Goal: Information Seeking & Learning: Compare options

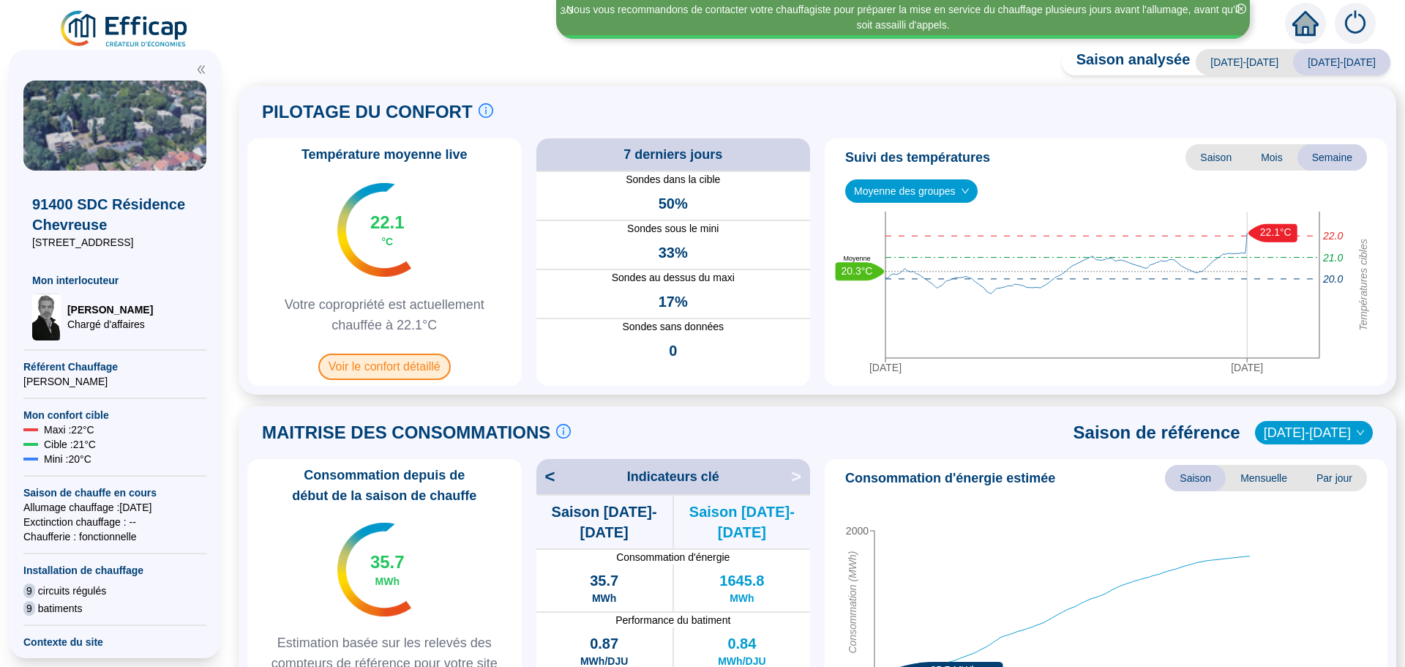
click at [401, 359] on span "Voir le confort détaillé" at bounding box center [384, 366] width 132 height 26
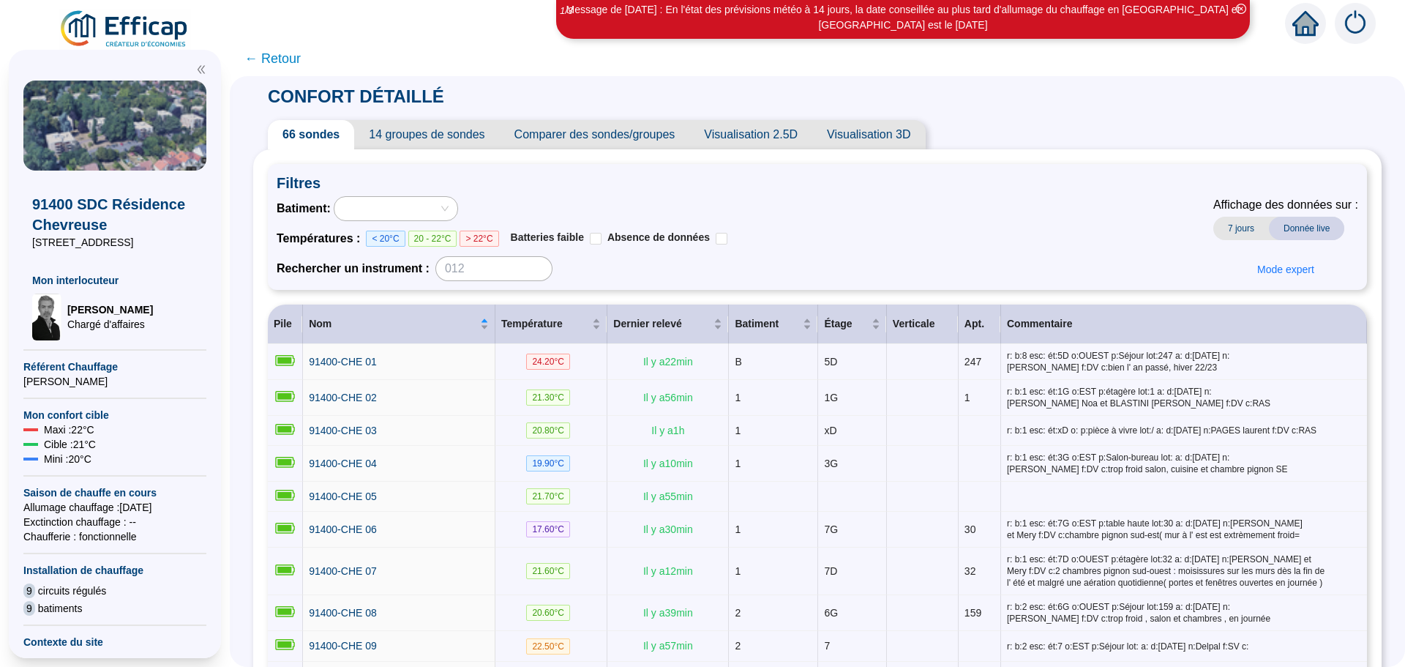
click at [654, 144] on span "Comparer des sondes/groupes" at bounding box center [595, 134] width 190 height 29
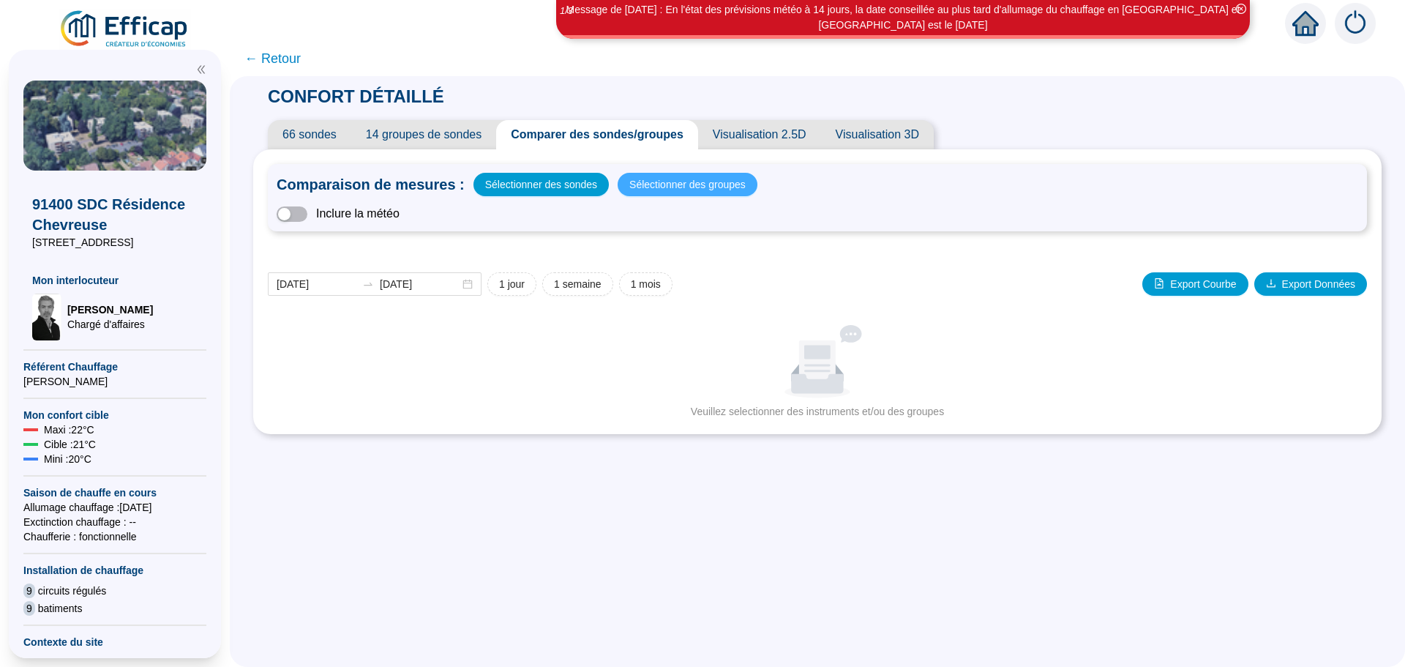
click at [660, 181] on span "Sélectionner des groupes" at bounding box center [687, 184] width 116 height 20
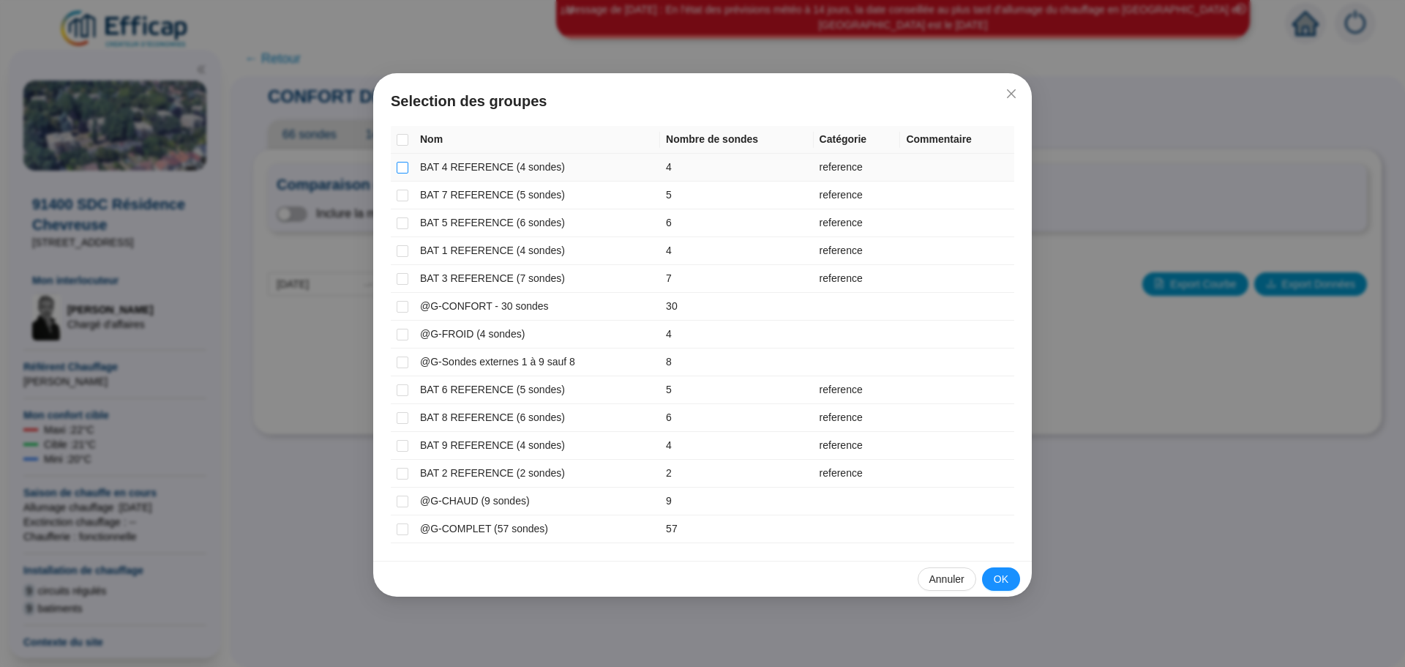
click at [405, 166] on input "checkbox" at bounding box center [403, 168] width 12 height 12
checkbox input "true"
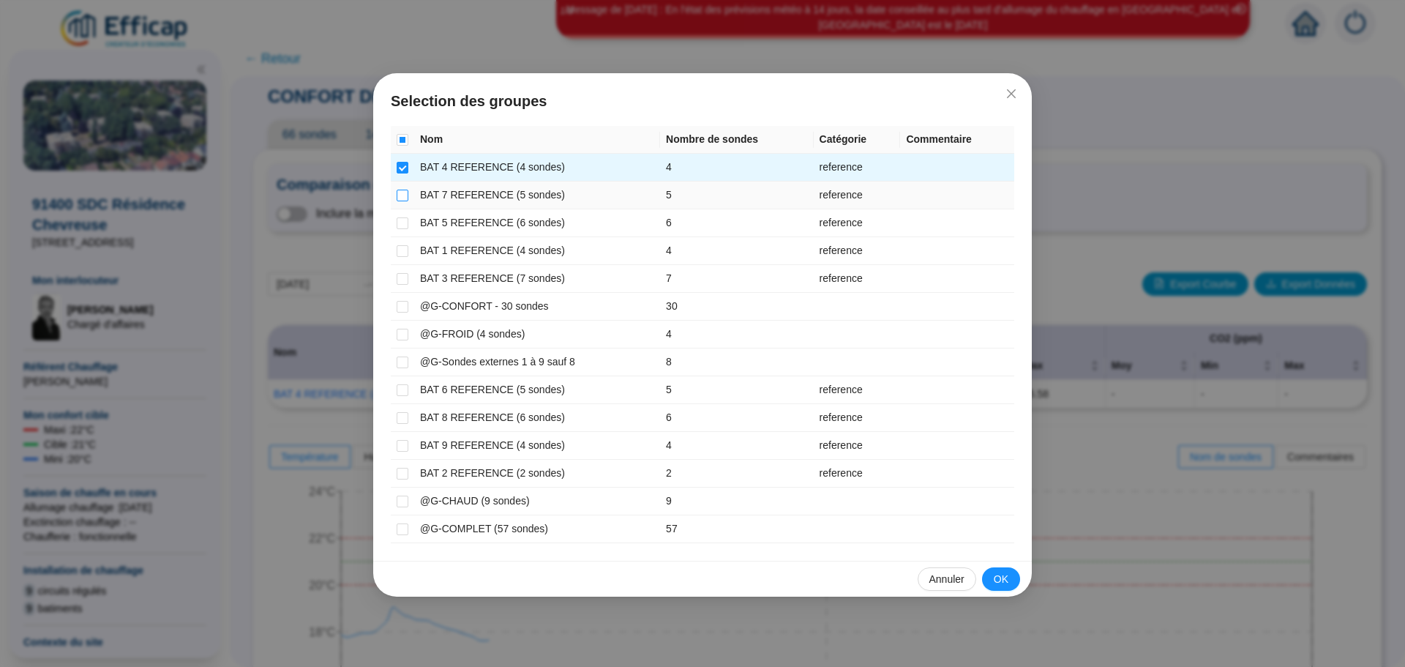
click at [406, 197] on input "checkbox" at bounding box center [403, 196] width 12 height 12
checkbox input "true"
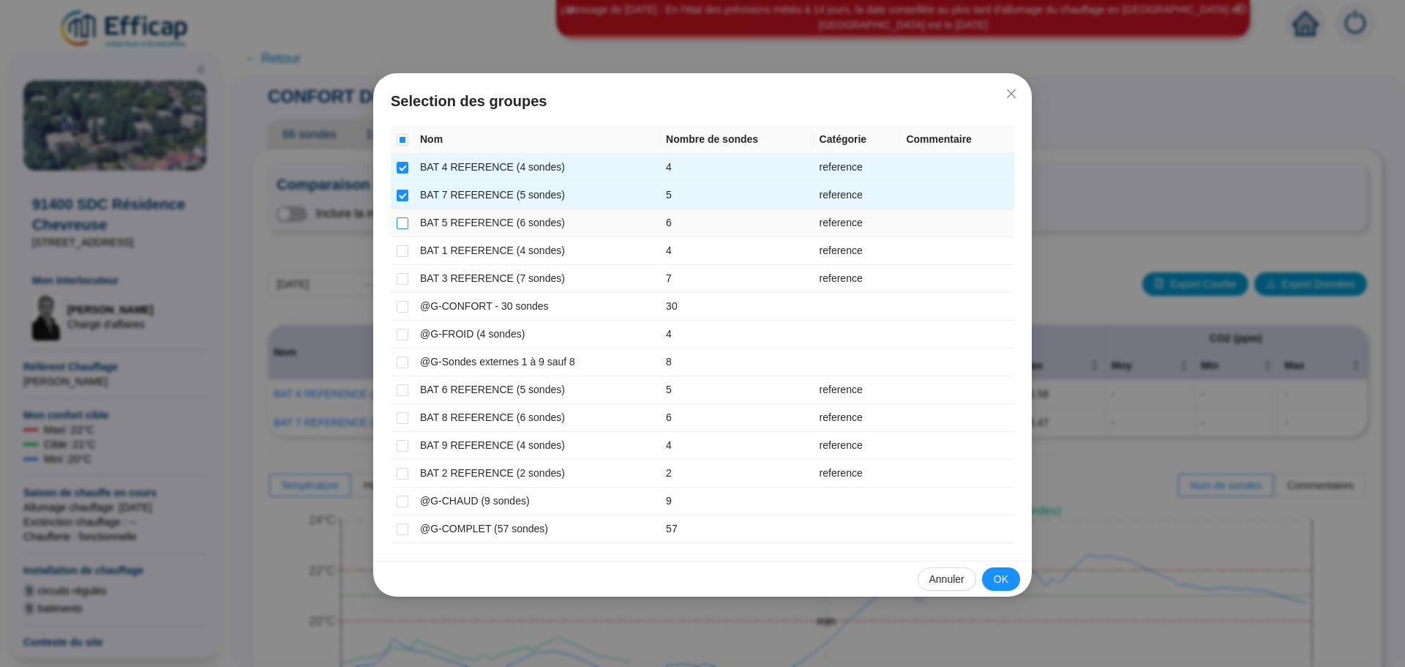
click at [403, 222] on input "checkbox" at bounding box center [403, 223] width 12 height 12
checkbox input "true"
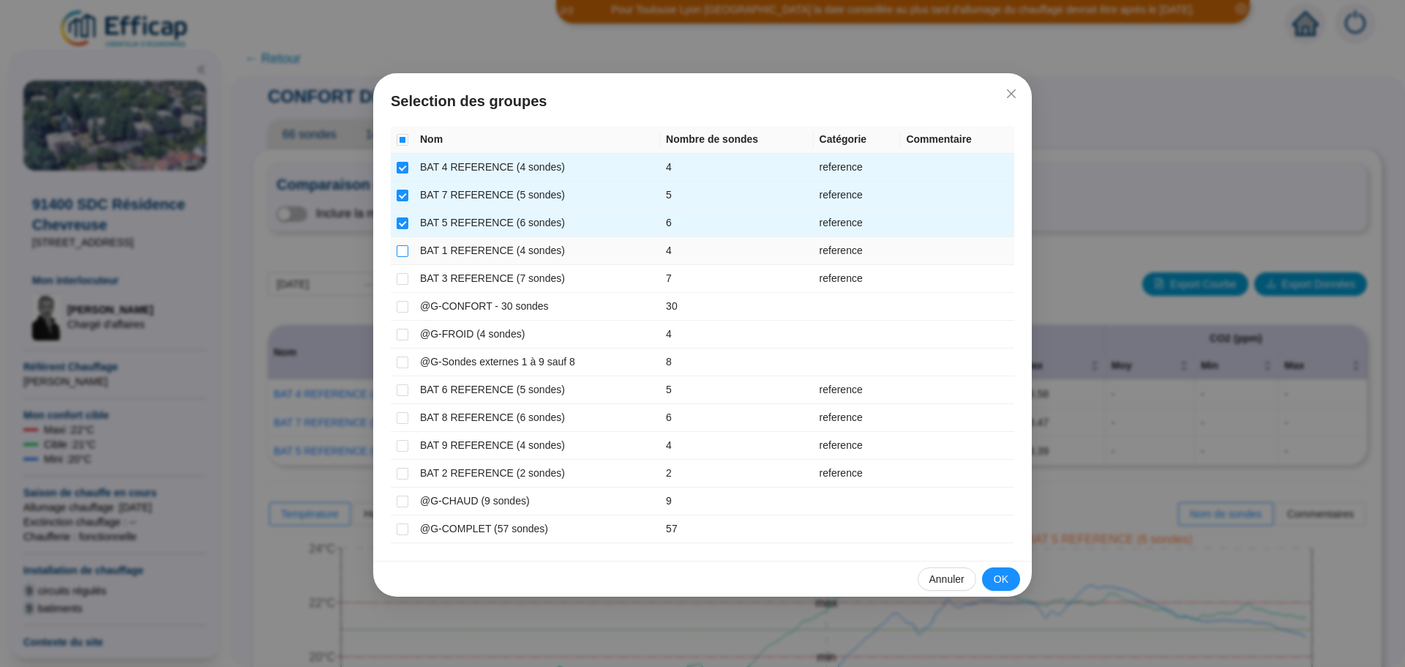
click at [403, 245] on input "checkbox" at bounding box center [403, 251] width 12 height 12
checkbox input "true"
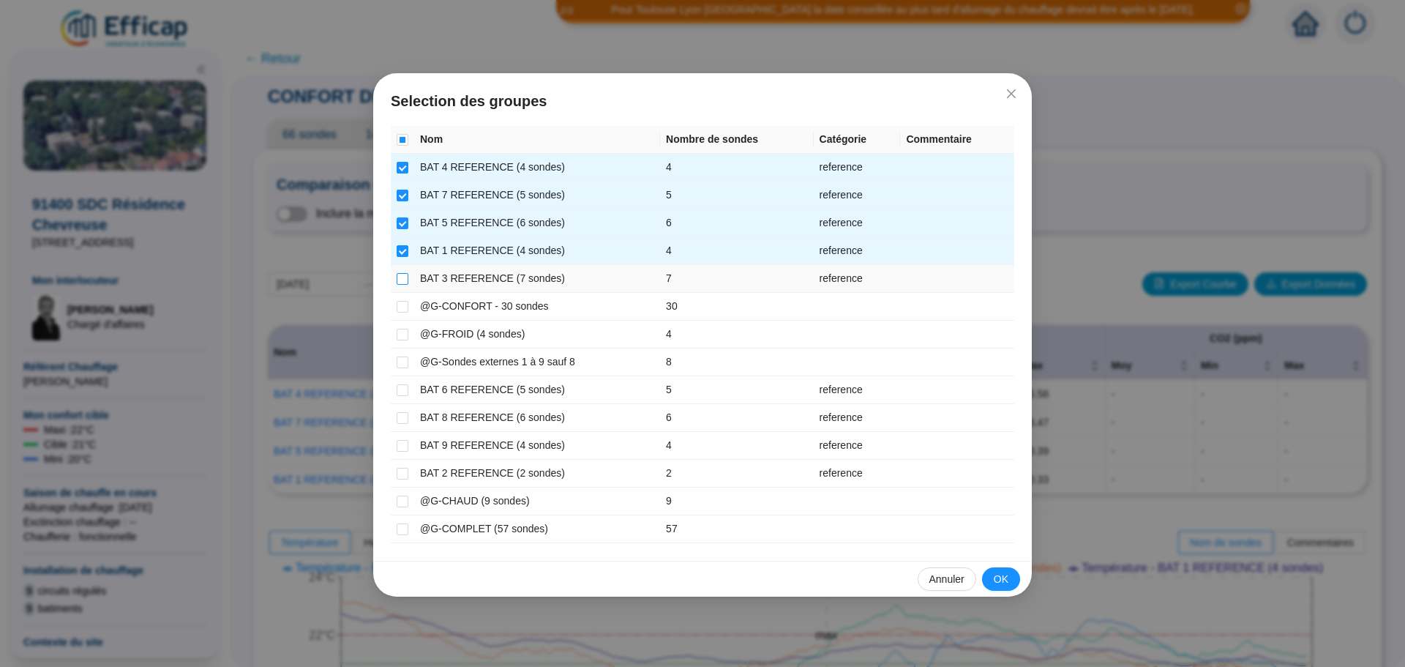
click at [403, 275] on input "checkbox" at bounding box center [403, 279] width 12 height 12
checkbox input "true"
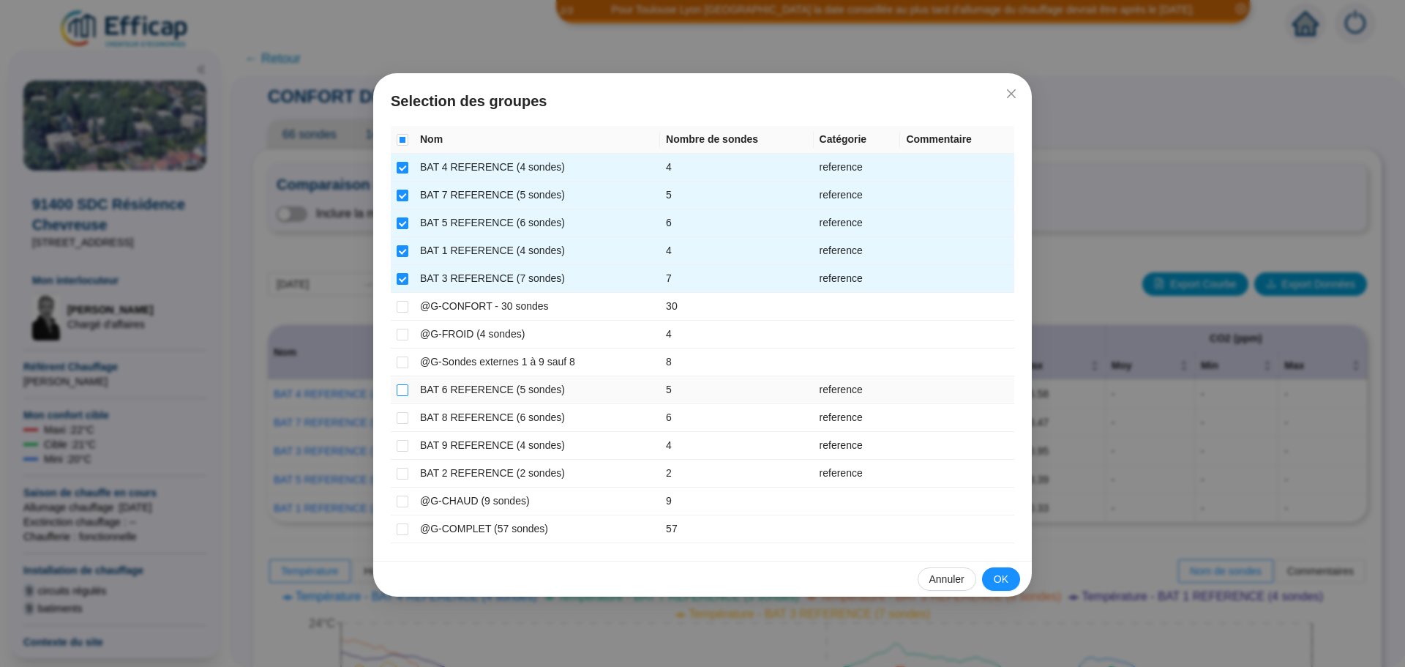
click at [403, 388] on input "checkbox" at bounding box center [403, 390] width 12 height 12
checkbox input "true"
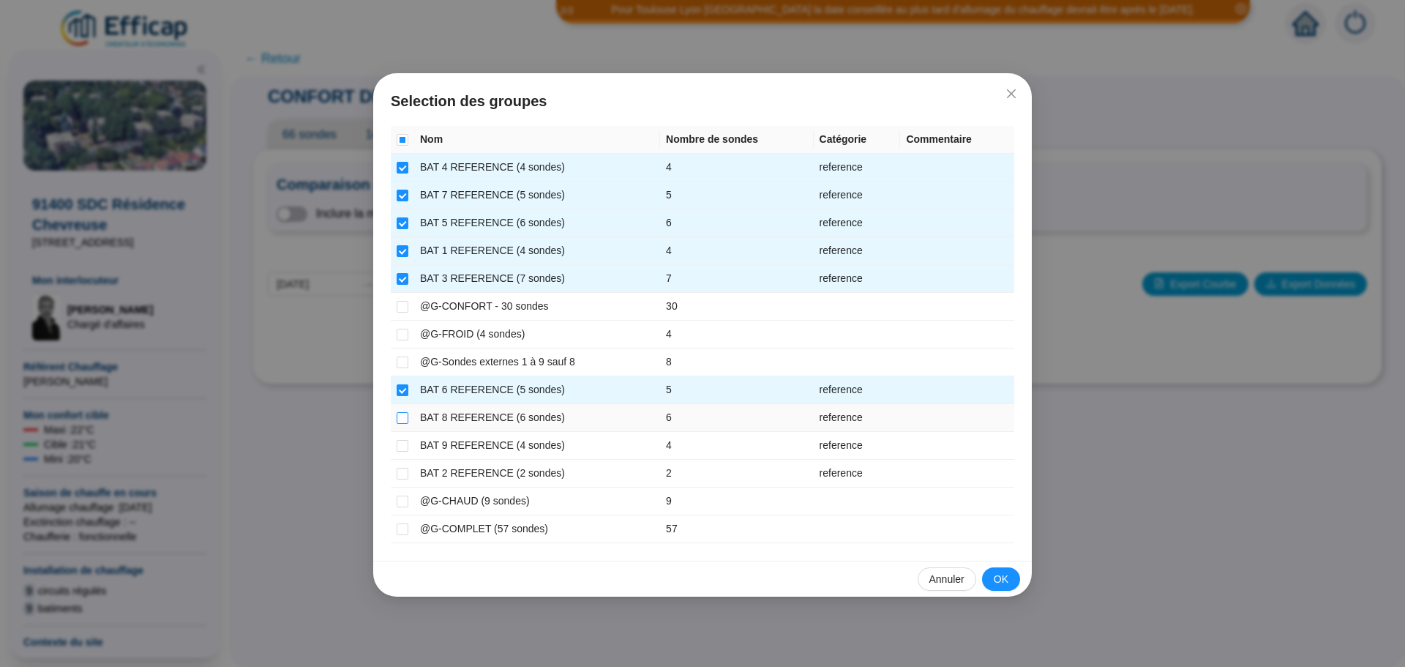
click at [404, 421] on input "checkbox" at bounding box center [403, 418] width 12 height 12
checkbox input "true"
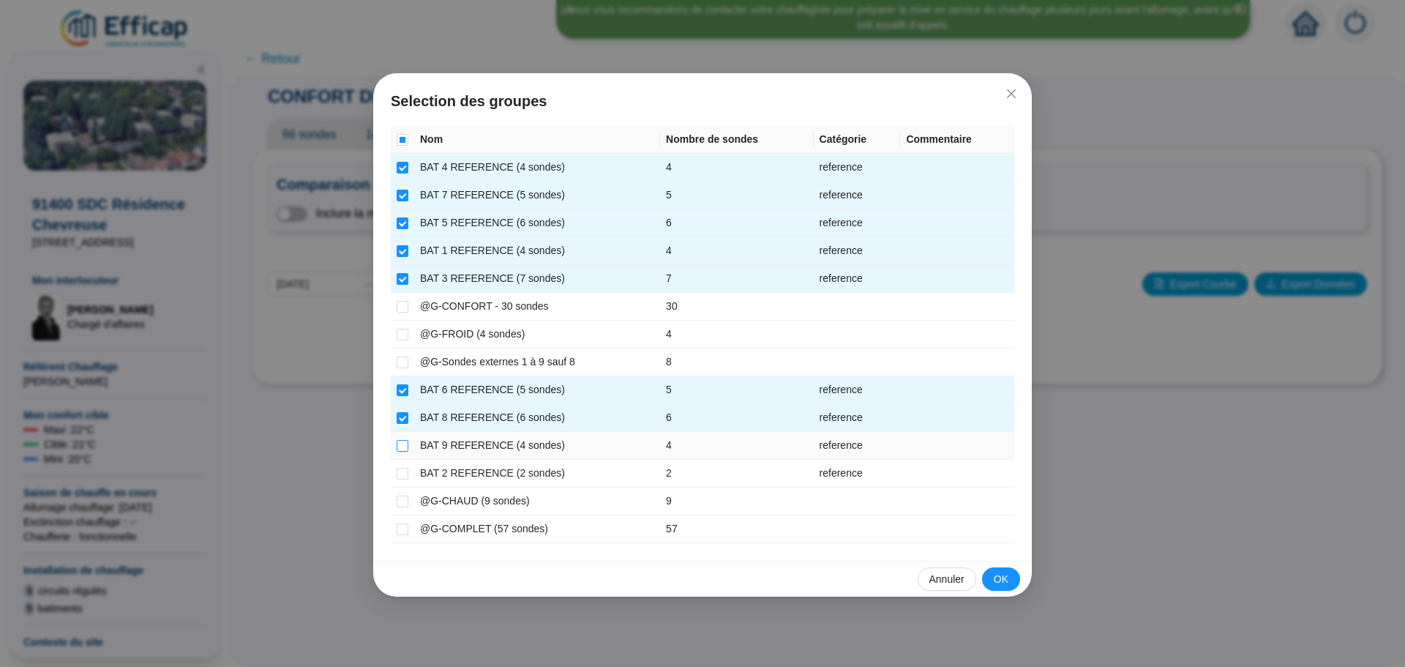
click at [404, 451] on input "checkbox" at bounding box center [403, 446] width 12 height 12
checkbox input "true"
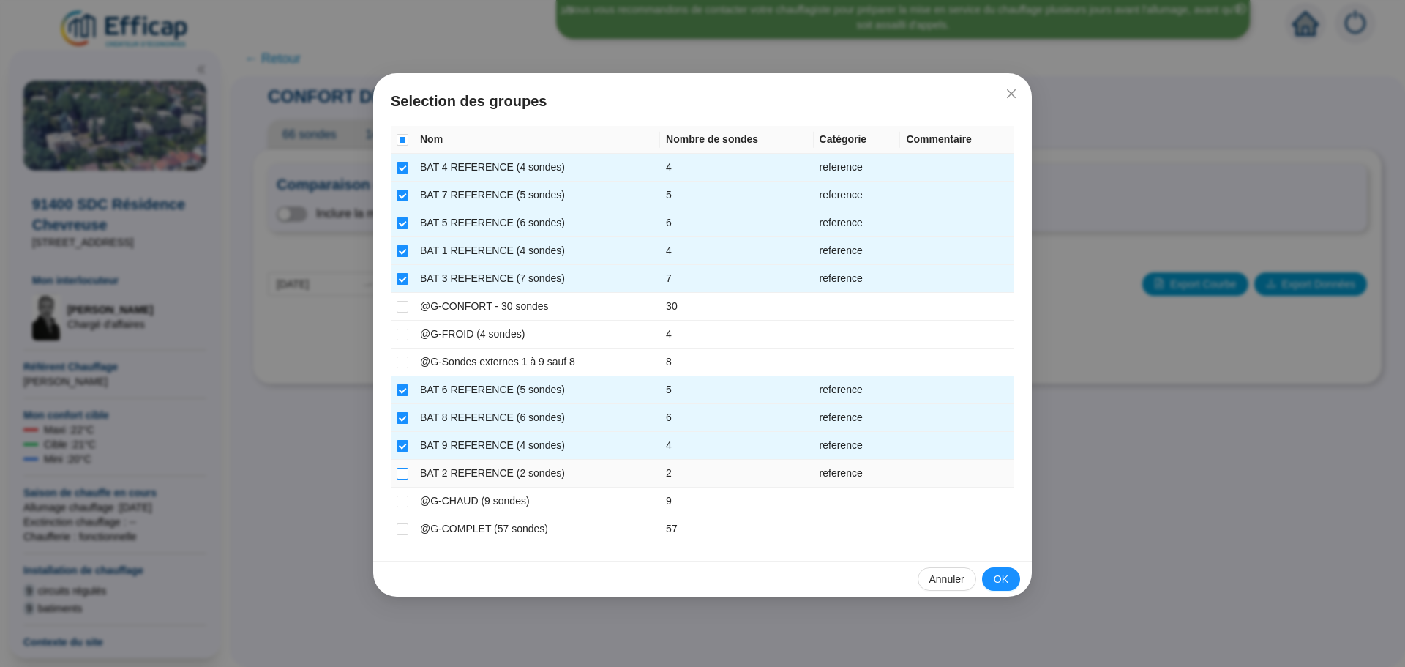
click at [404, 469] on input "checkbox" at bounding box center [403, 474] width 12 height 12
checkbox input "true"
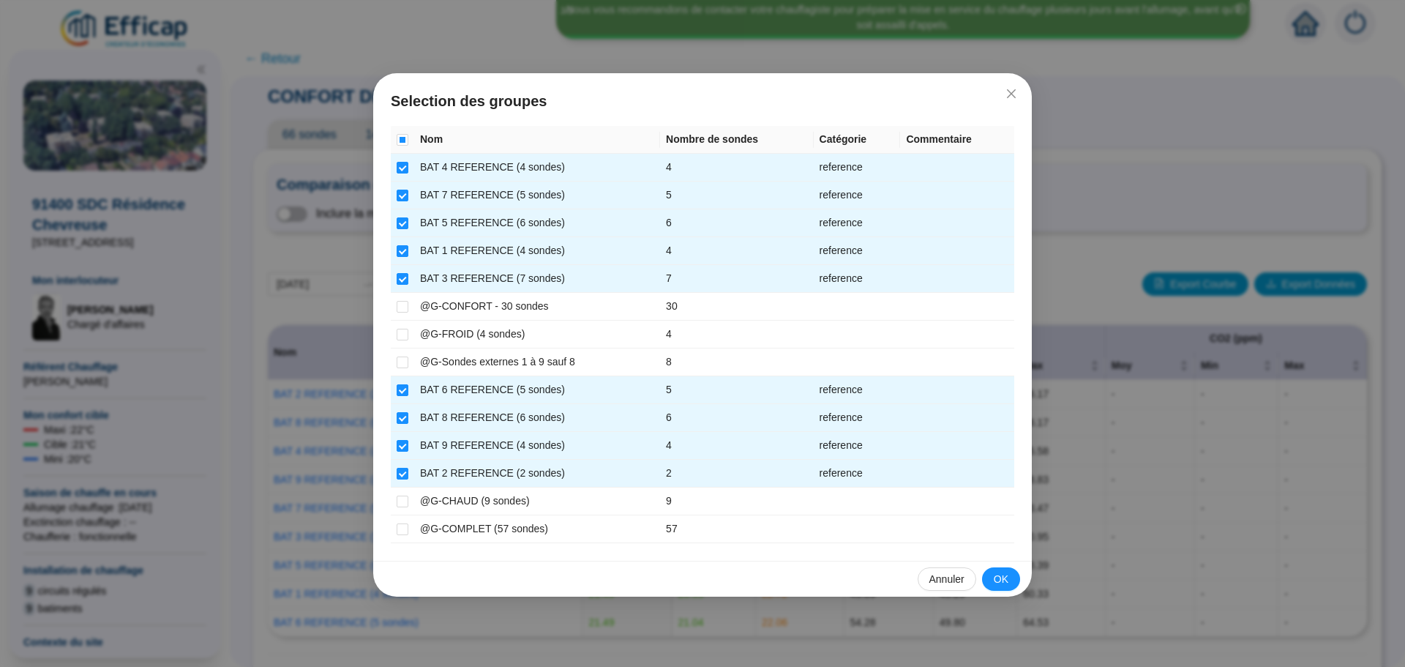
click at [1001, 574] on span "OK" at bounding box center [1001, 579] width 15 height 15
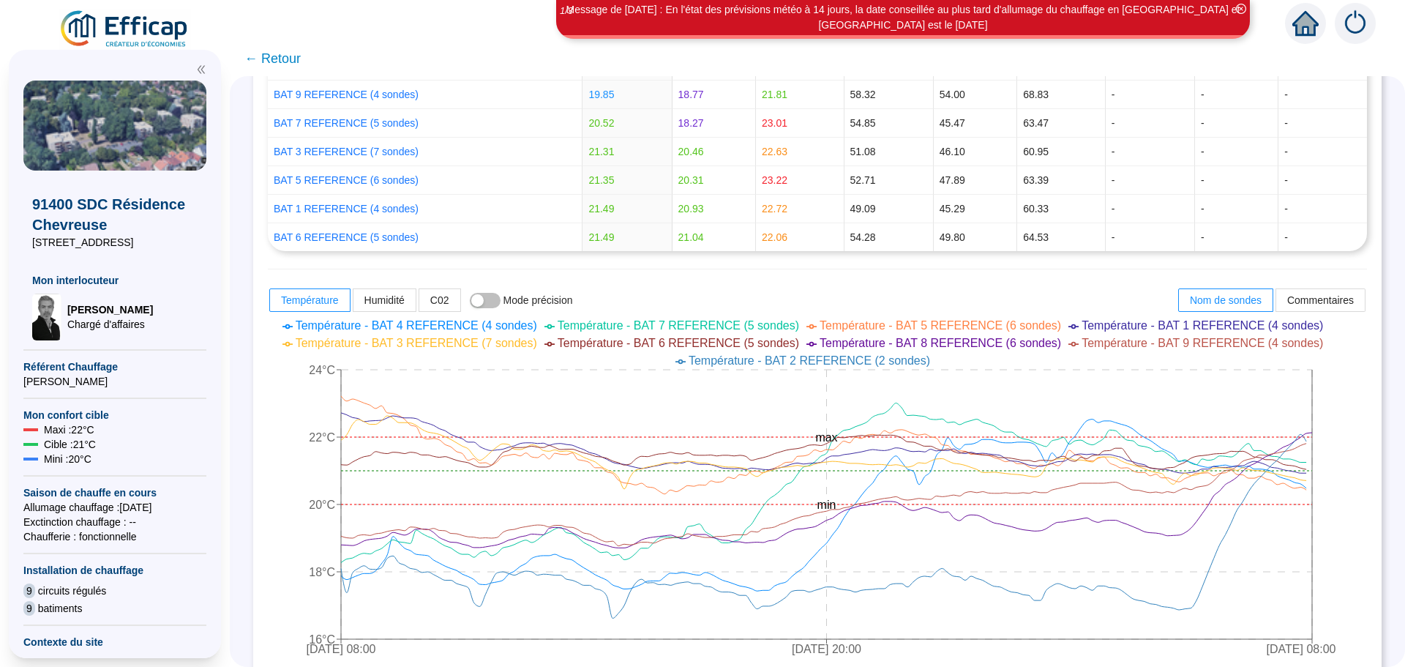
scroll to position [390, 0]
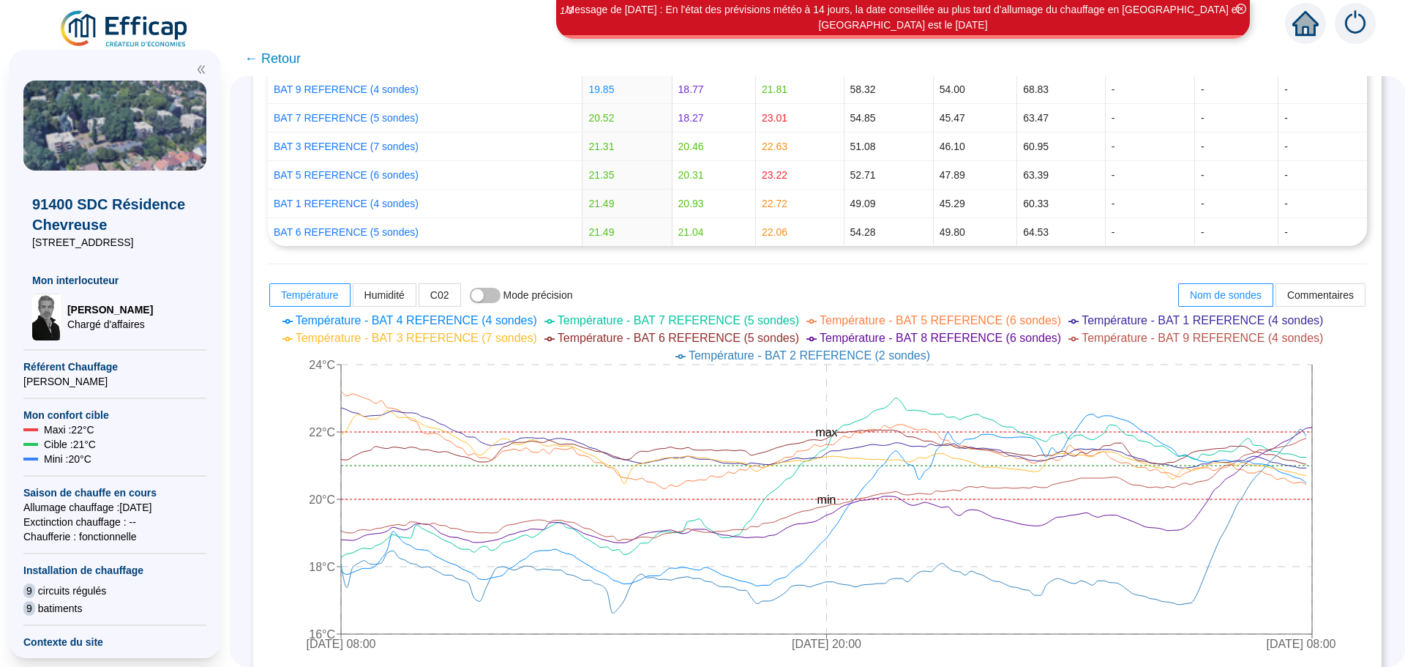
click at [280, 58] on span "← Retour" at bounding box center [272, 58] width 56 height 20
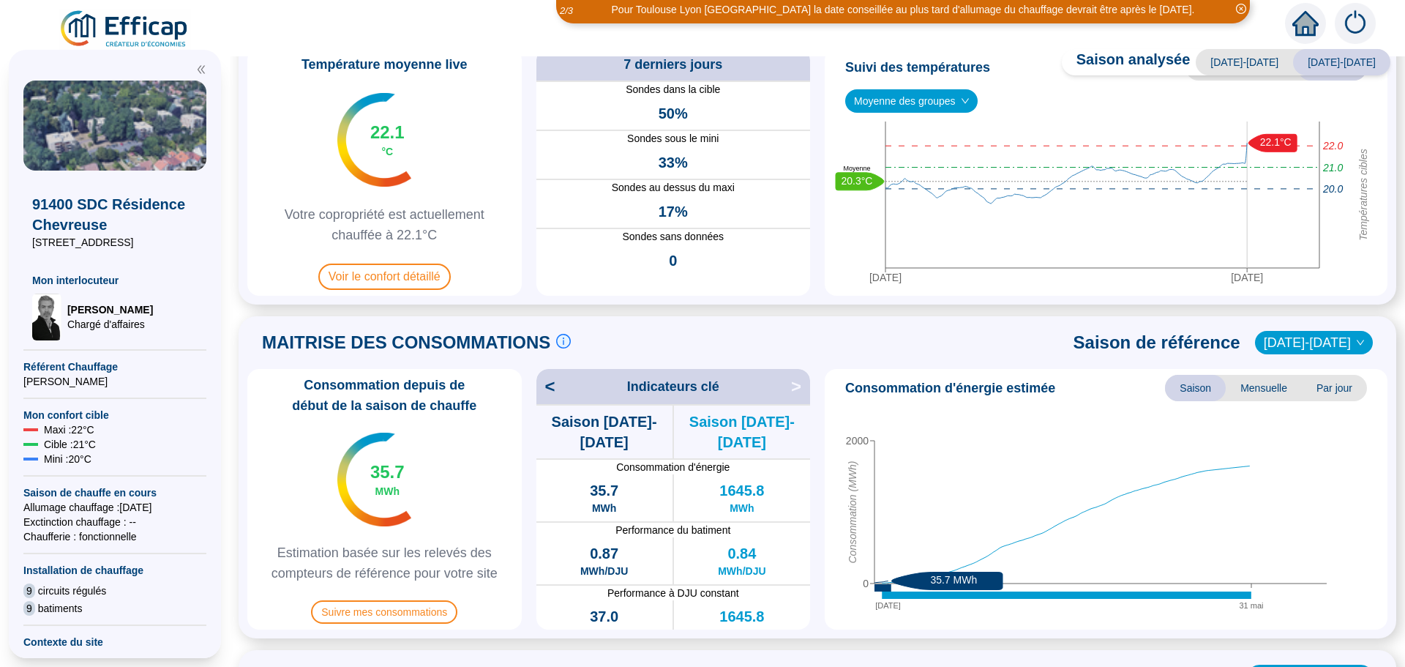
scroll to position [146, 0]
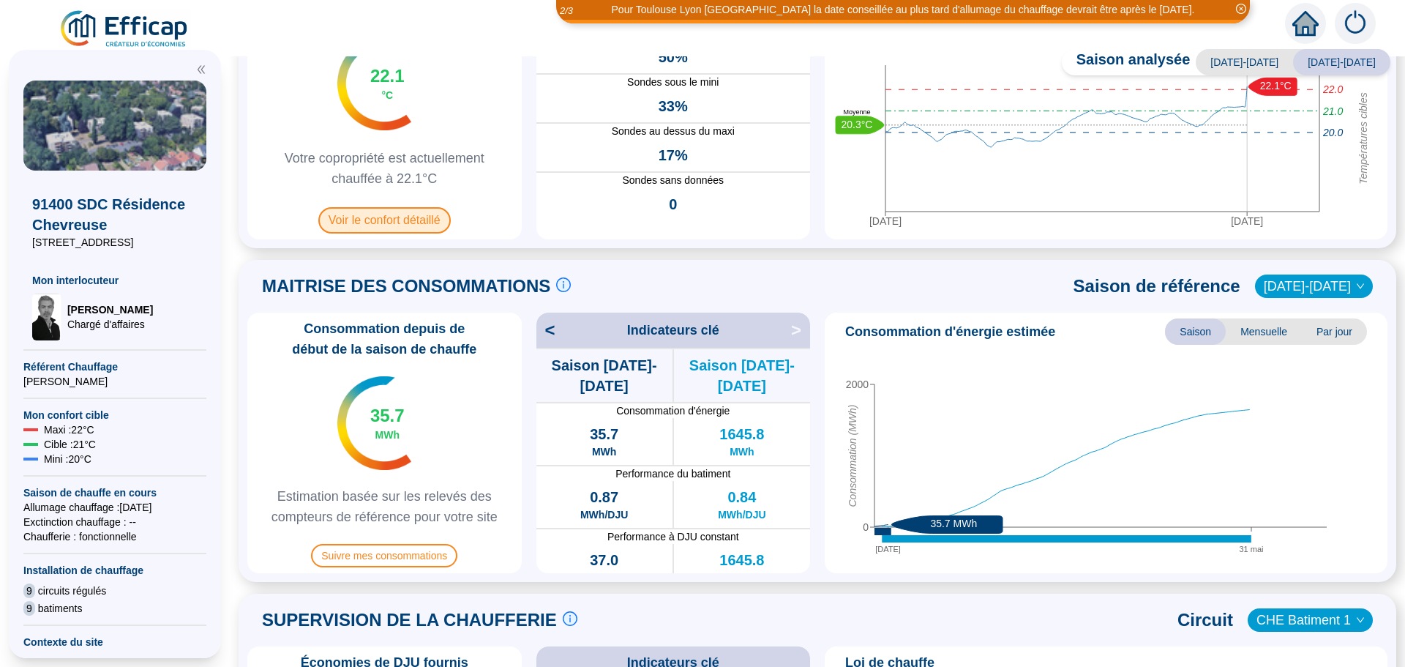
click at [356, 212] on span "Voir le confort détaillé" at bounding box center [384, 220] width 132 height 26
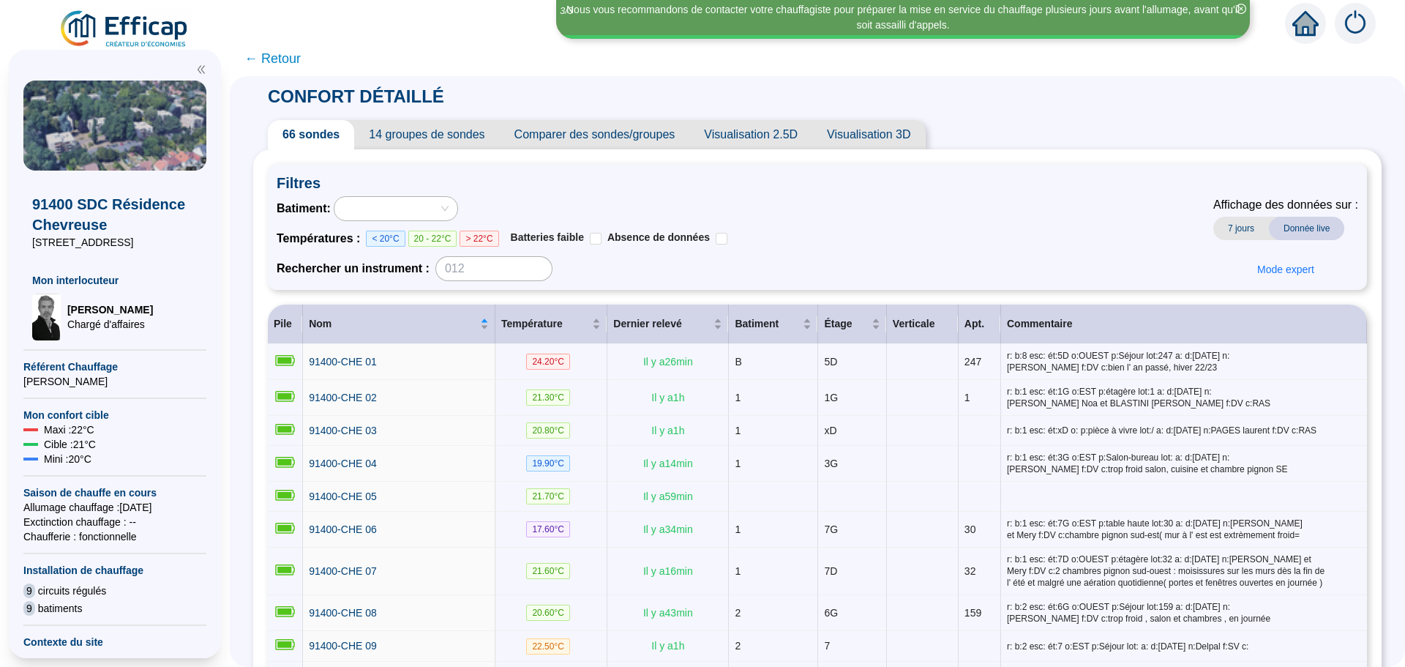
click at [561, 132] on span "Comparer des sondes/groupes" at bounding box center [595, 134] width 190 height 29
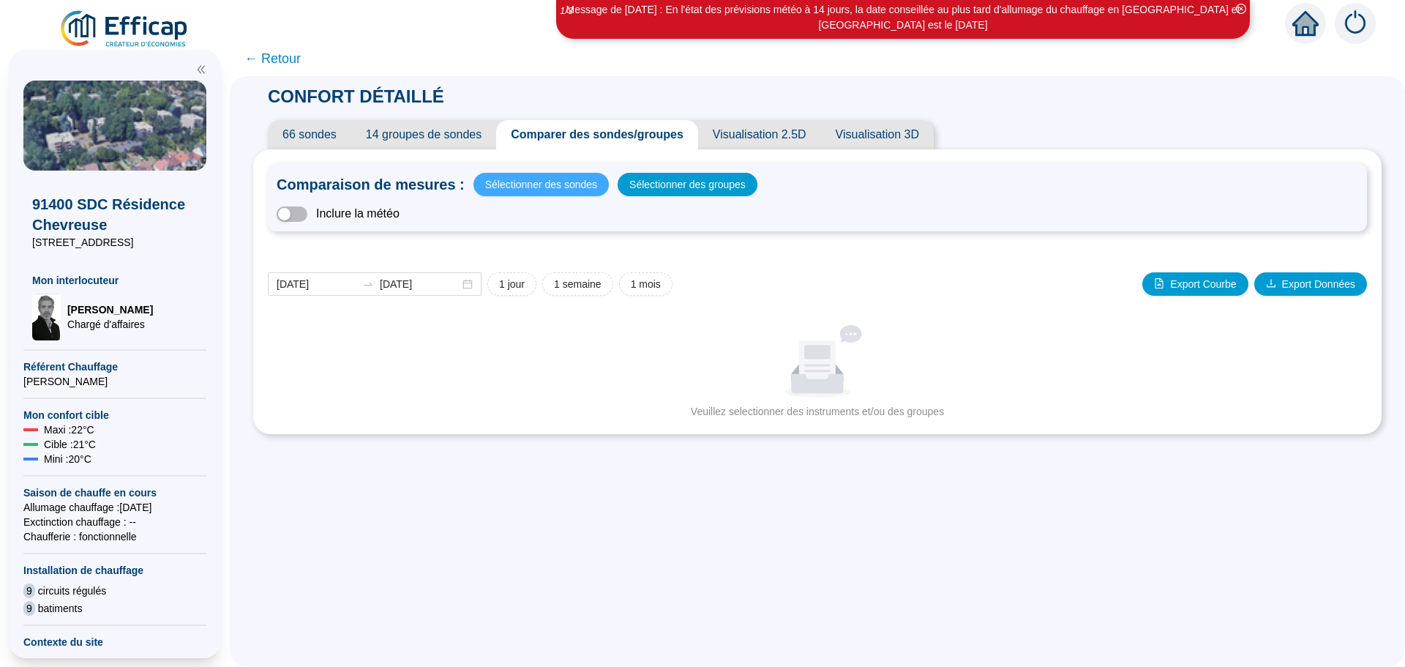
click at [520, 184] on span "Sélectionner des sondes" at bounding box center [541, 184] width 112 height 20
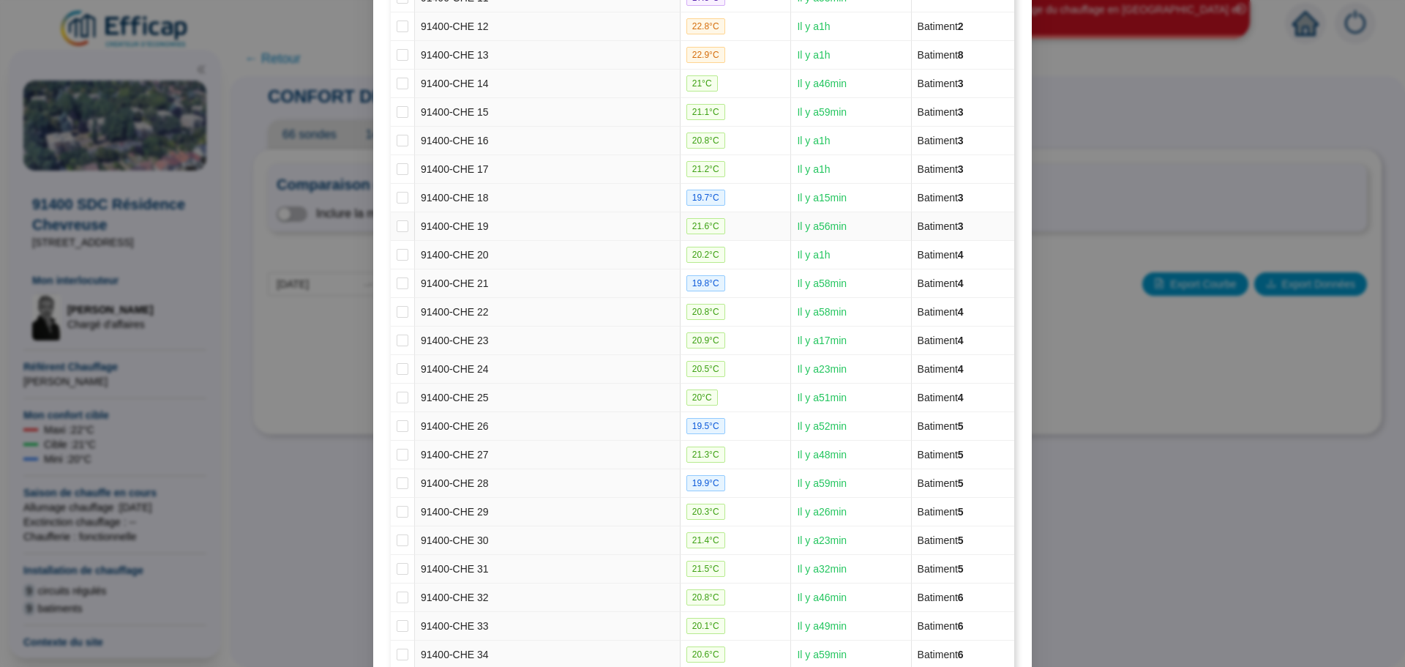
scroll to position [732, 0]
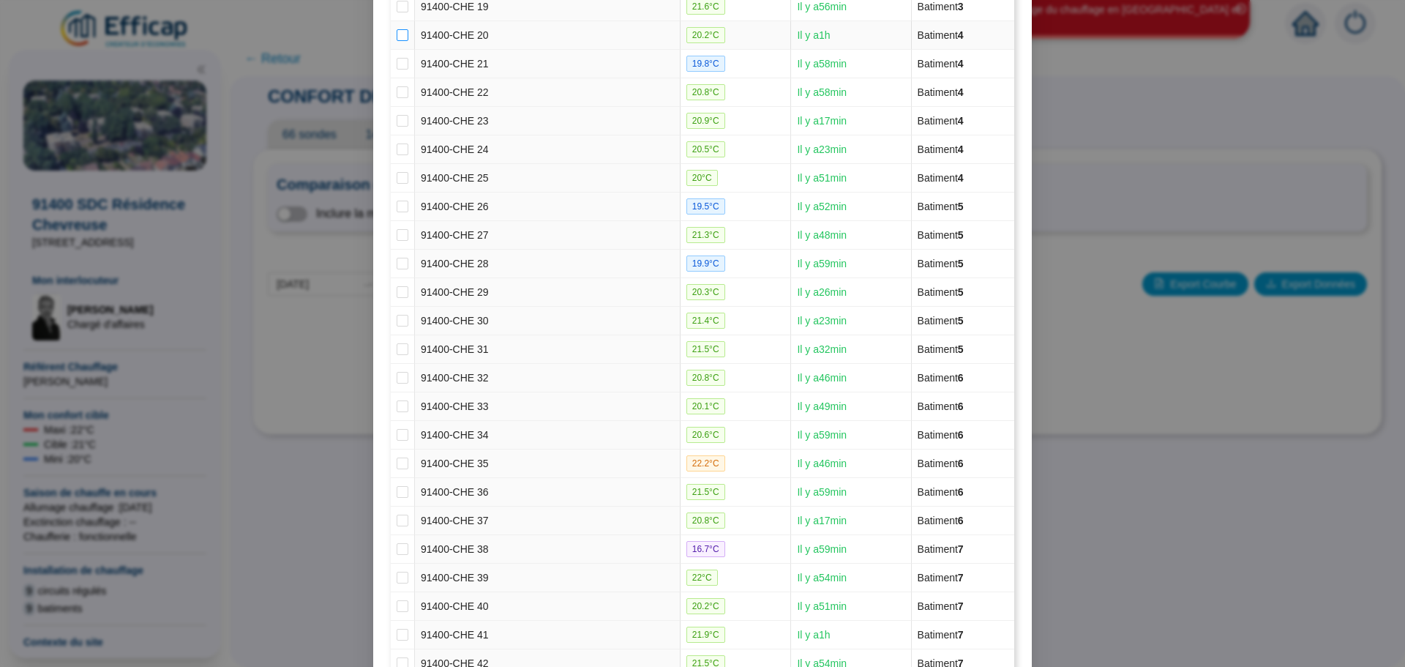
click at [397, 28] on label at bounding box center [403, 35] width 12 height 15
click at [397, 29] on input "checkbox" at bounding box center [403, 35] width 12 height 12
checkbox input "true"
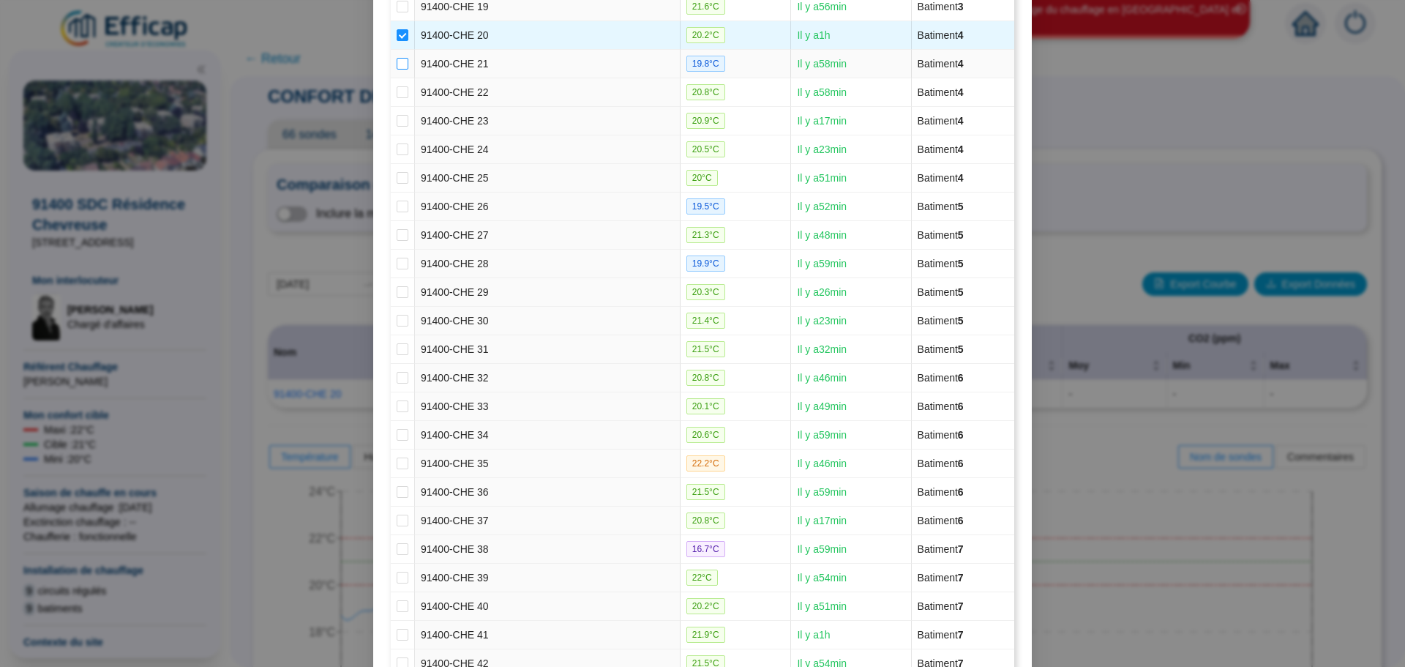
click at [403, 61] on input "checkbox" at bounding box center [403, 64] width 12 height 12
checkbox input "true"
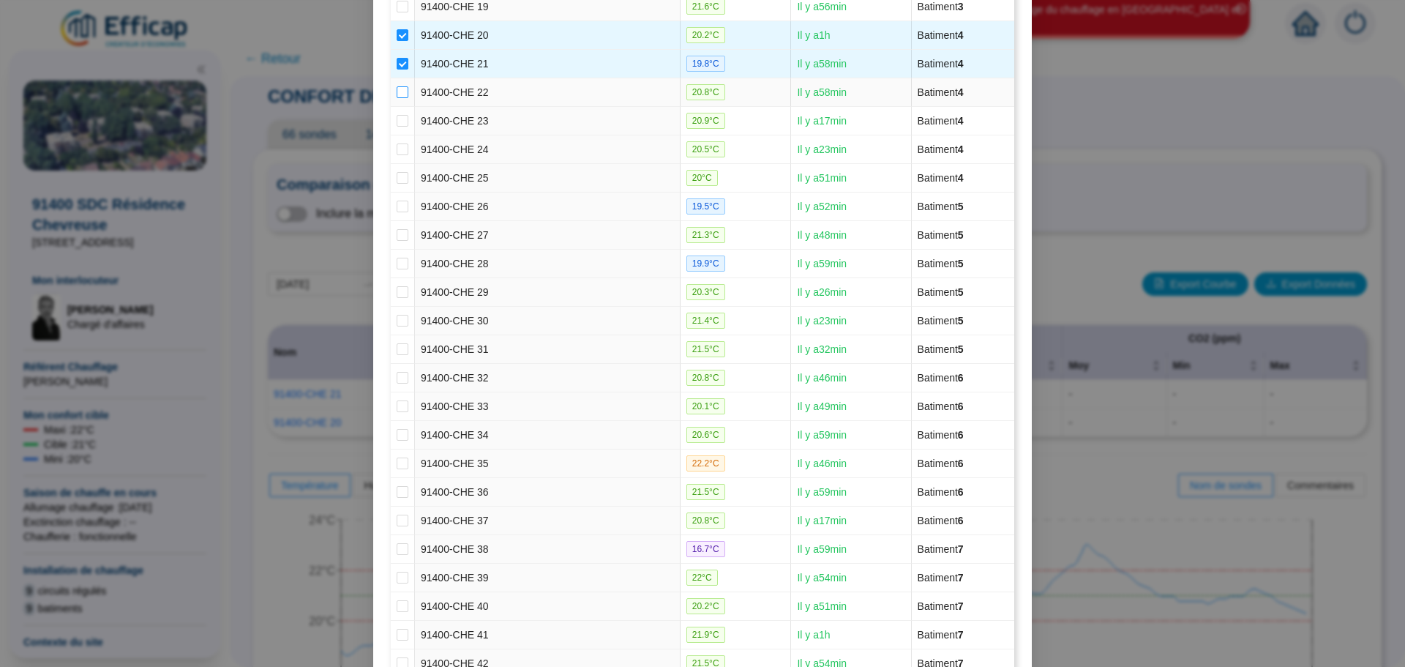
click at [397, 91] on input "checkbox" at bounding box center [403, 92] width 12 height 12
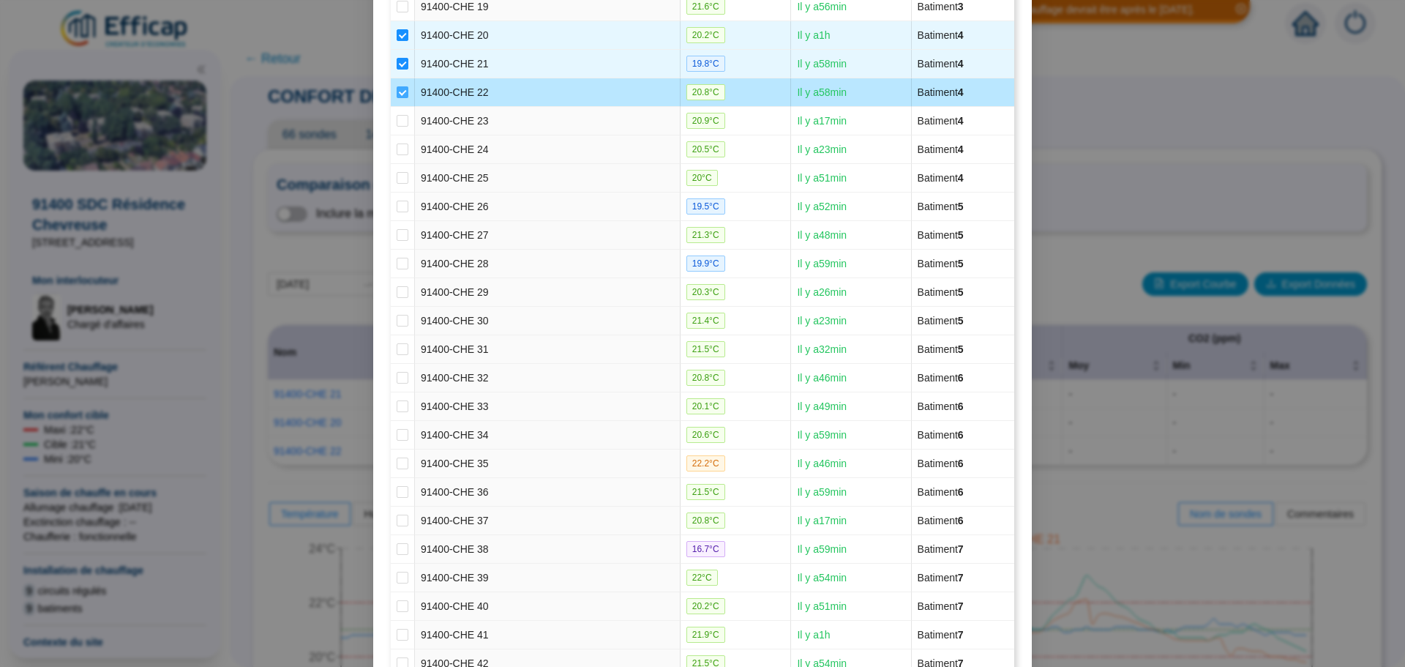
click at [397, 96] on input "checkbox" at bounding box center [403, 92] width 12 height 12
checkbox input "false"
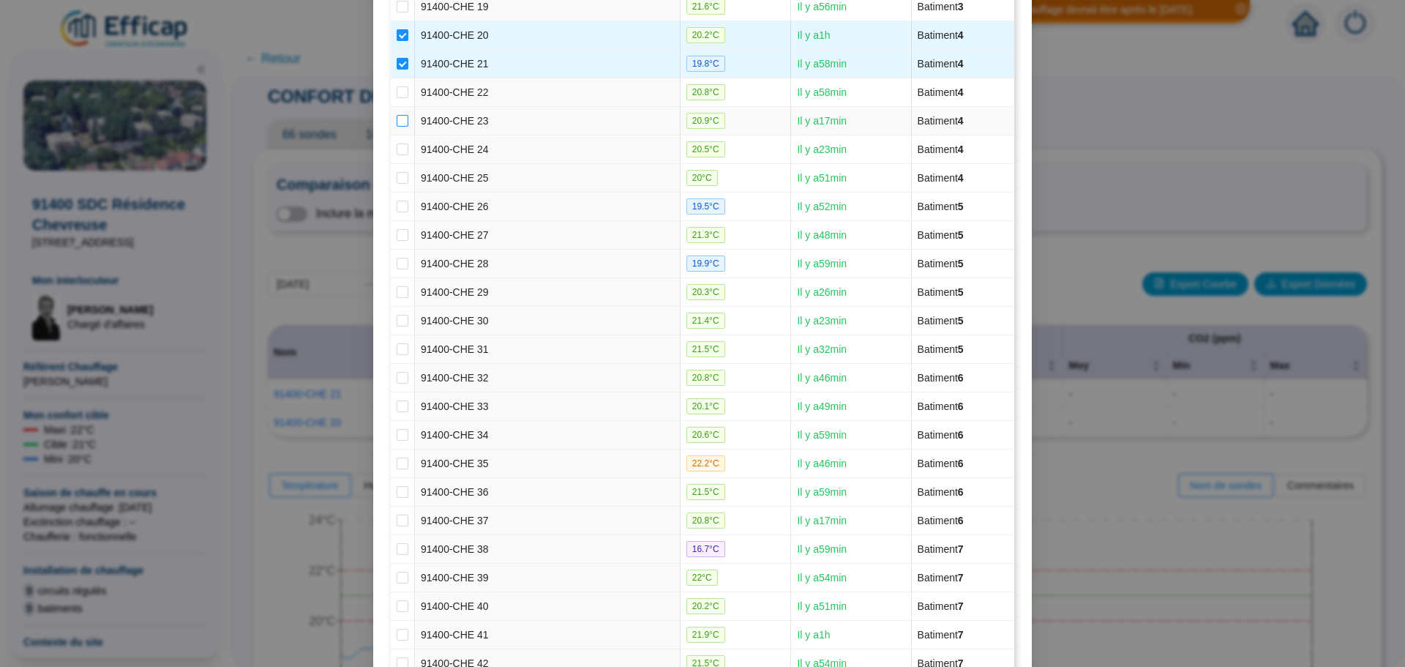
click at [397, 116] on input "checkbox" at bounding box center [403, 121] width 12 height 12
checkbox input "true"
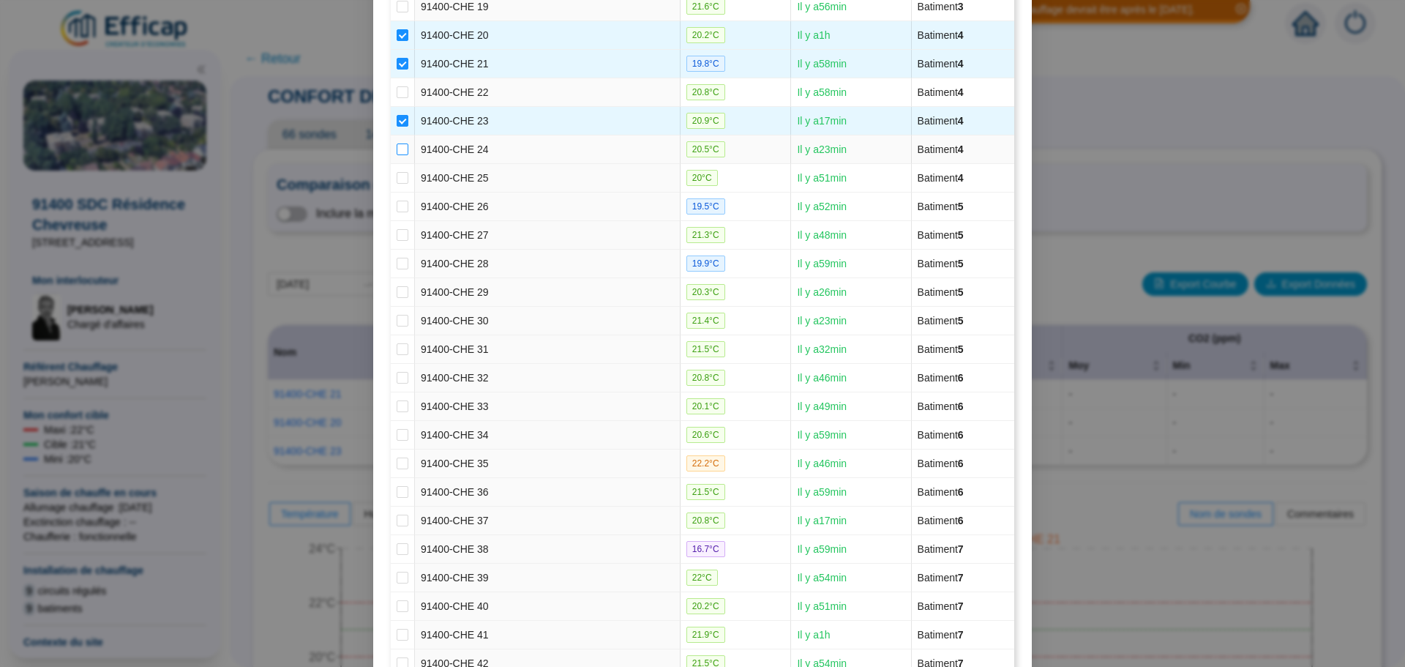
click at [397, 148] on input "checkbox" at bounding box center [403, 149] width 12 height 12
checkbox input "true"
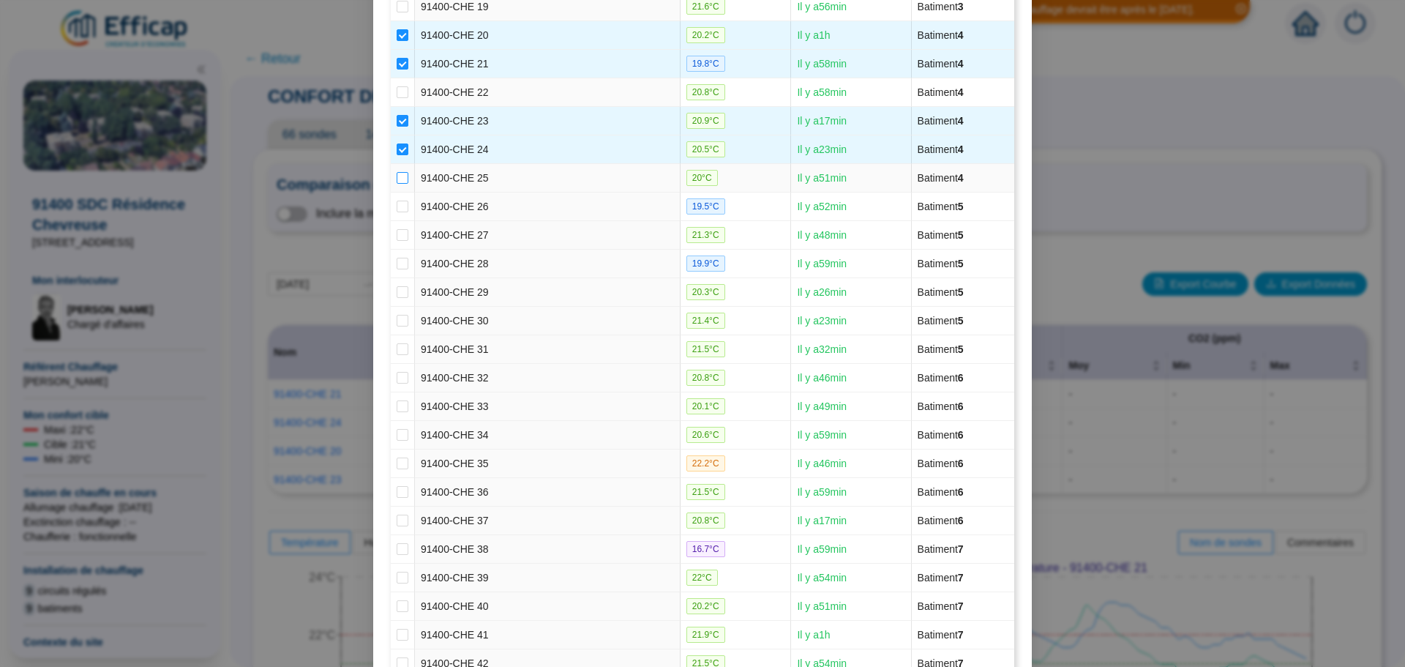
click at [397, 177] on input "checkbox" at bounding box center [403, 178] width 12 height 12
checkbox input "true"
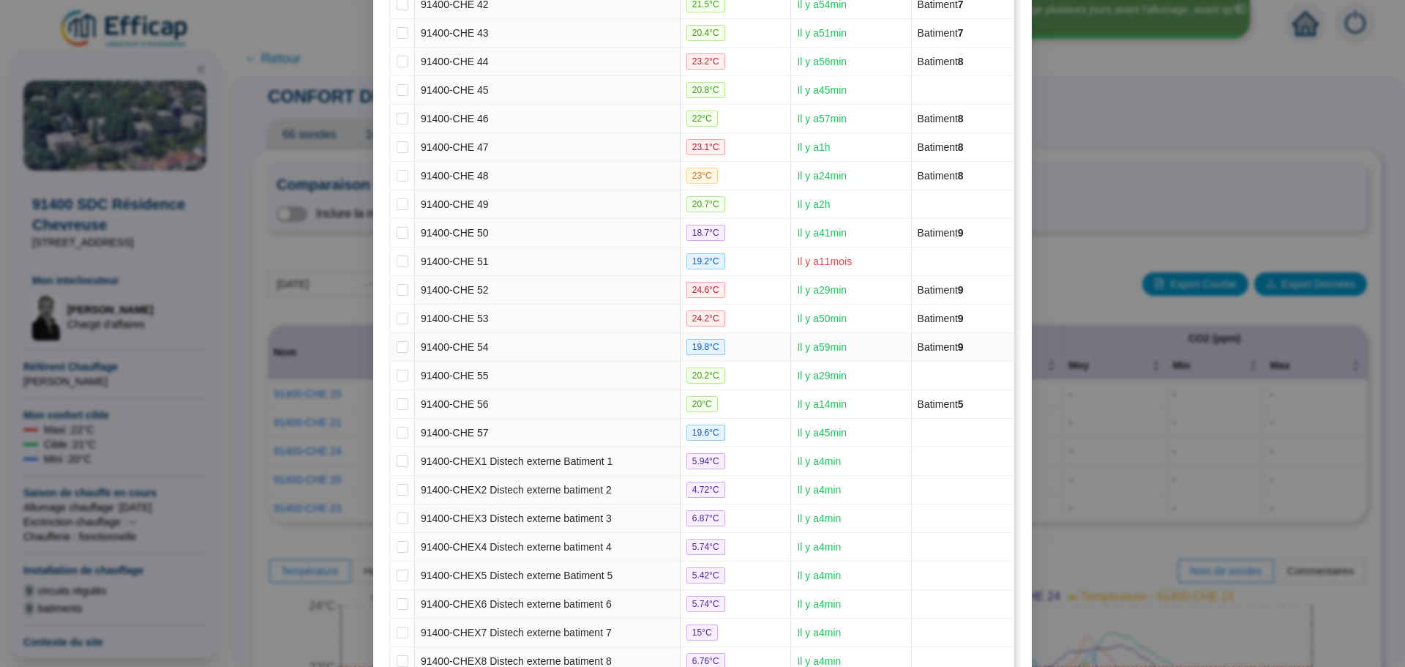
scroll to position [1498, 0]
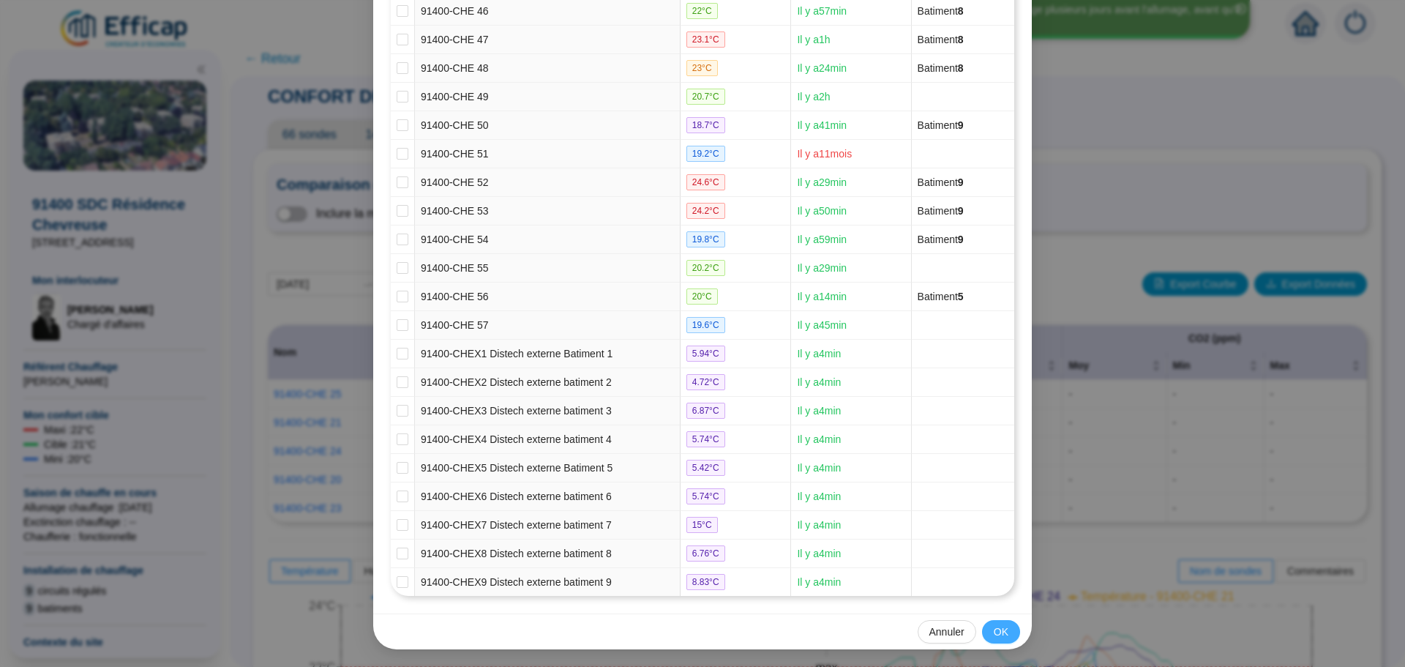
click at [982, 632] on button "OK" at bounding box center [1001, 631] width 38 height 23
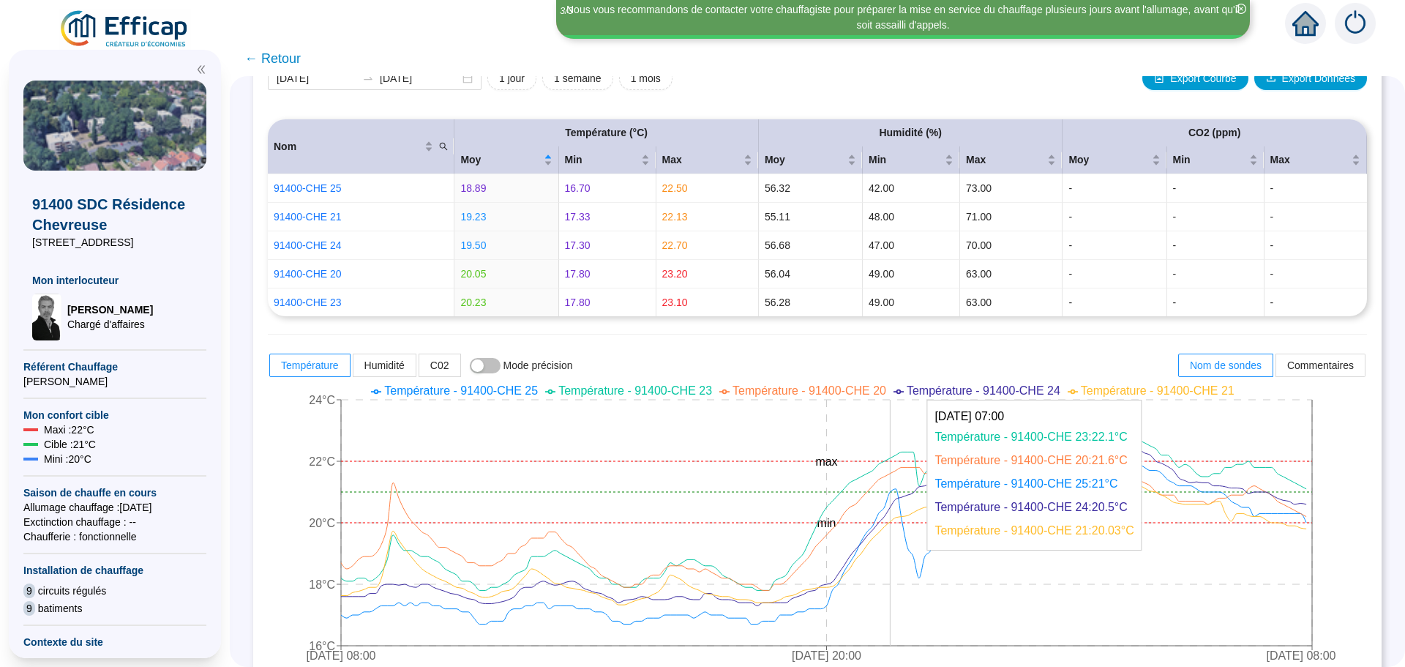
scroll to position [220, 0]
